Goal: Information Seeking & Learning: Check status

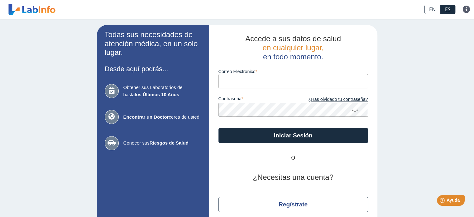
click at [260, 80] on input "Correo Electronico" at bounding box center [293, 81] width 150 height 14
type input "[EMAIL_ADDRESS][DOMAIN_NAME]"
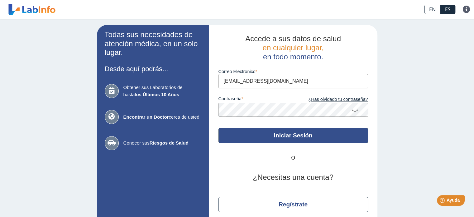
click at [290, 138] on button "Iniciar Sesión" at bounding box center [293, 135] width 150 height 15
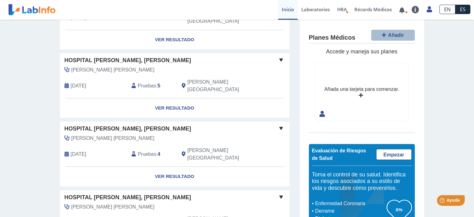
scroll to position [494, 0]
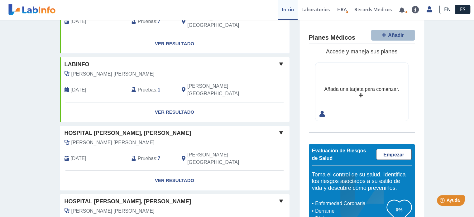
scroll to position [83, 0]
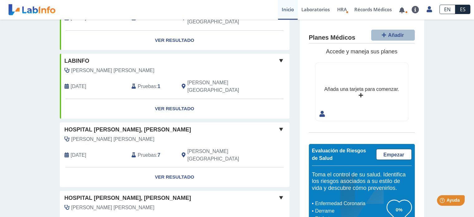
click at [105, 135] on span "[PERSON_NAME] [PERSON_NAME]" at bounding box center [112, 138] width 83 height 7
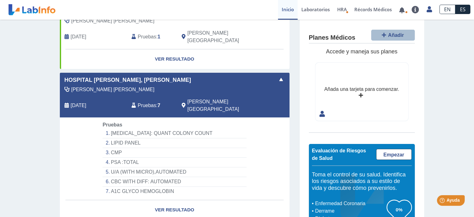
scroll to position [145, 0]
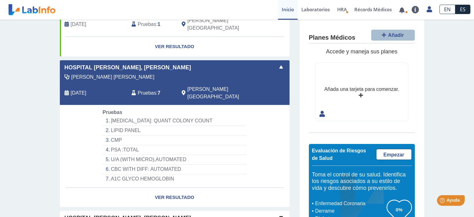
click at [120, 126] on li "LIPID PANEL" at bounding box center [175, 131] width 144 height 10
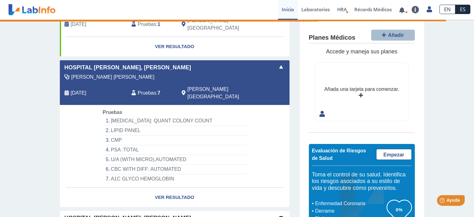
select select "**********"
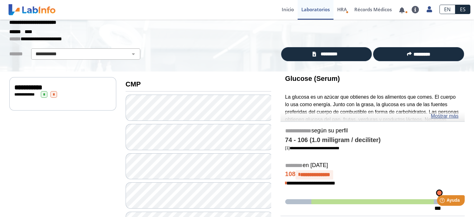
scroll to position [21, 0]
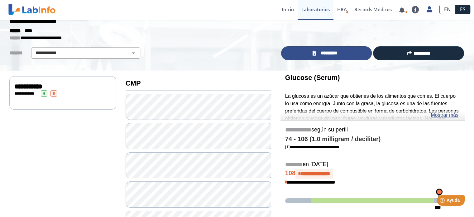
click at [322, 53] on span "*********" at bounding box center [329, 53] width 23 height 7
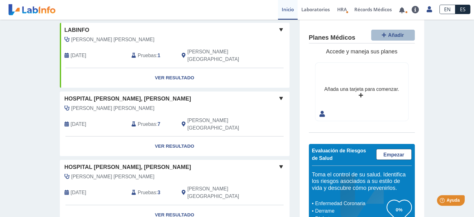
scroll to position [118, 0]
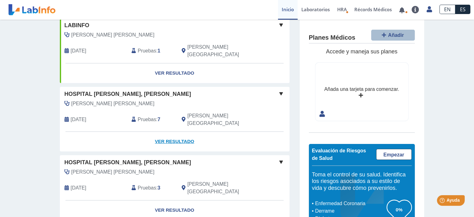
click at [178, 132] on link "Ver Resultado" at bounding box center [175, 142] width 230 height 20
